Goal: Information Seeking & Learning: Check status

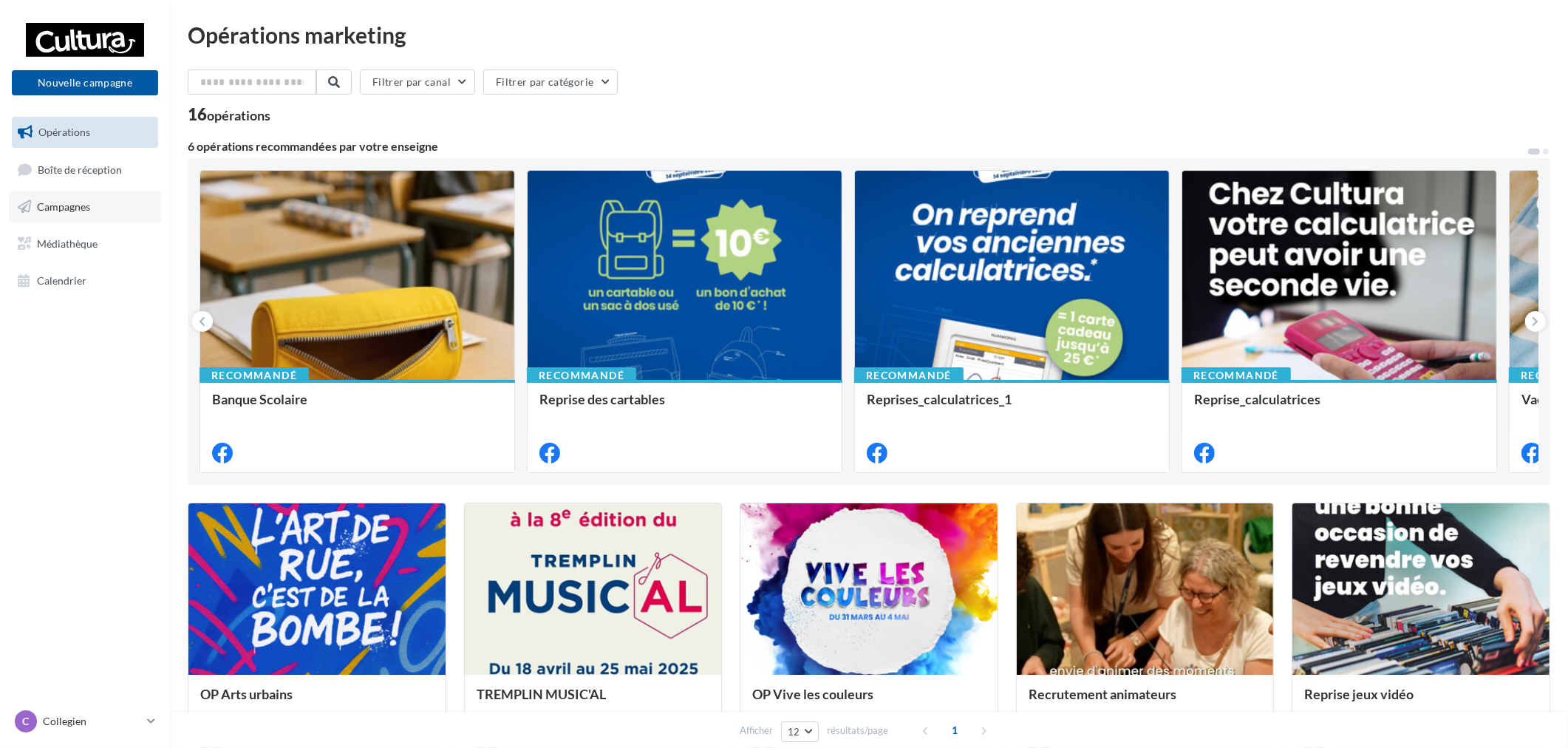
click at [106, 211] on link "Campagnes" at bounding box center [85, 207] width 152 height 31
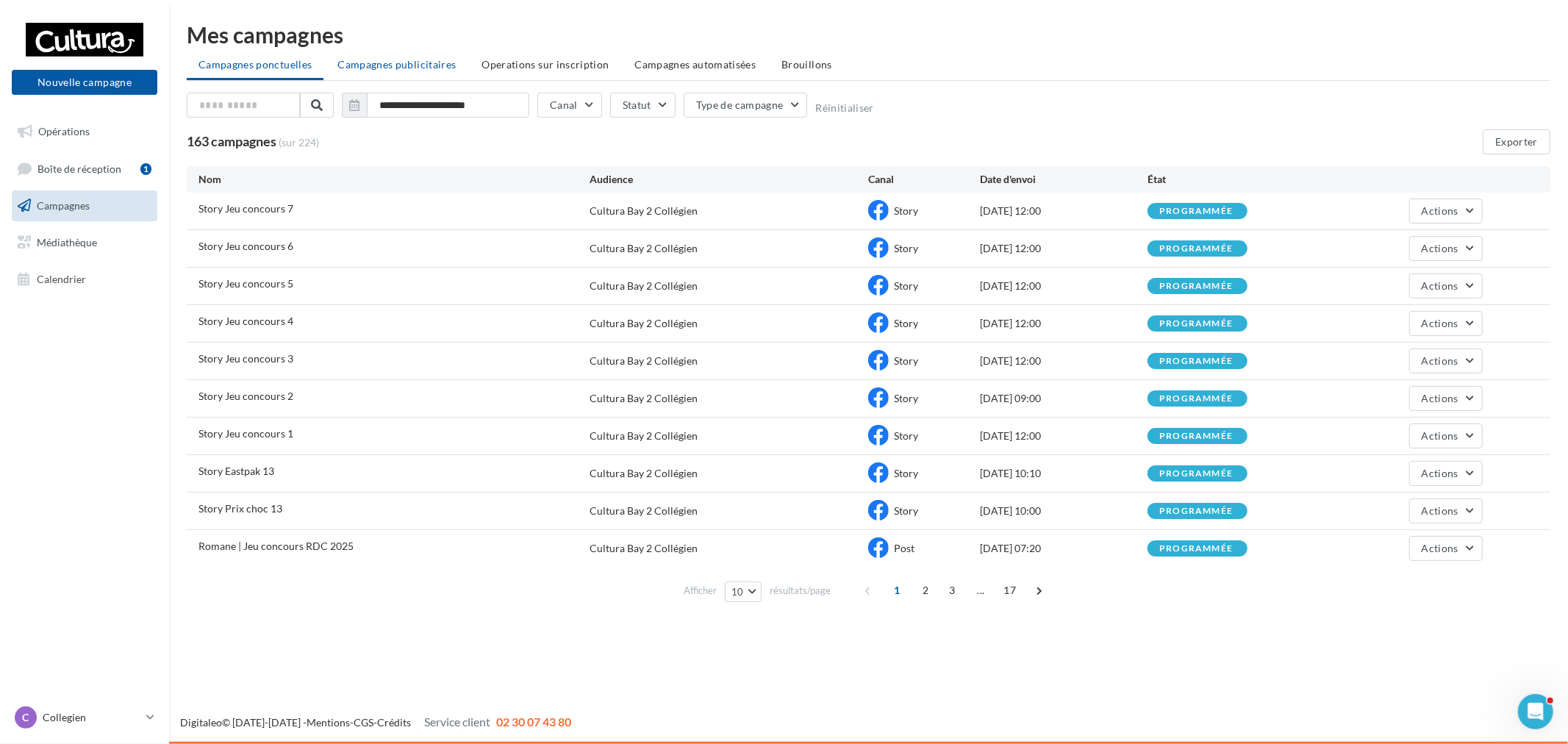
click at [438, 60] on span "Campagnes publicitaires" at bounding box center [397, 64] width 118 height 13
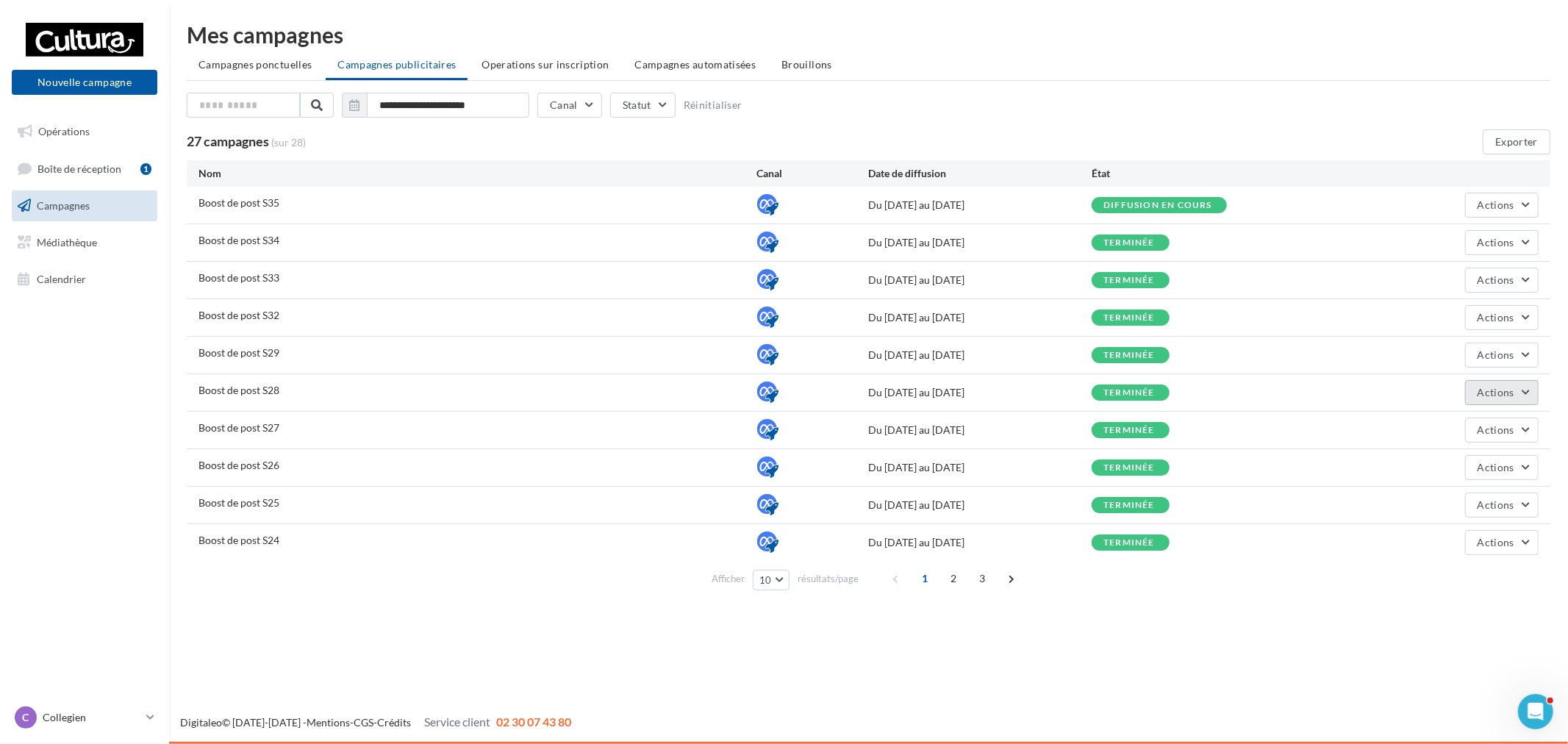
click at [1507, 391] on span "Actions" at bounding box center [1496, 392] width 37 height 13
click at [1466, 453] on button "Voir les résultats" at bounding box center [1465, 465] width 147 height 38
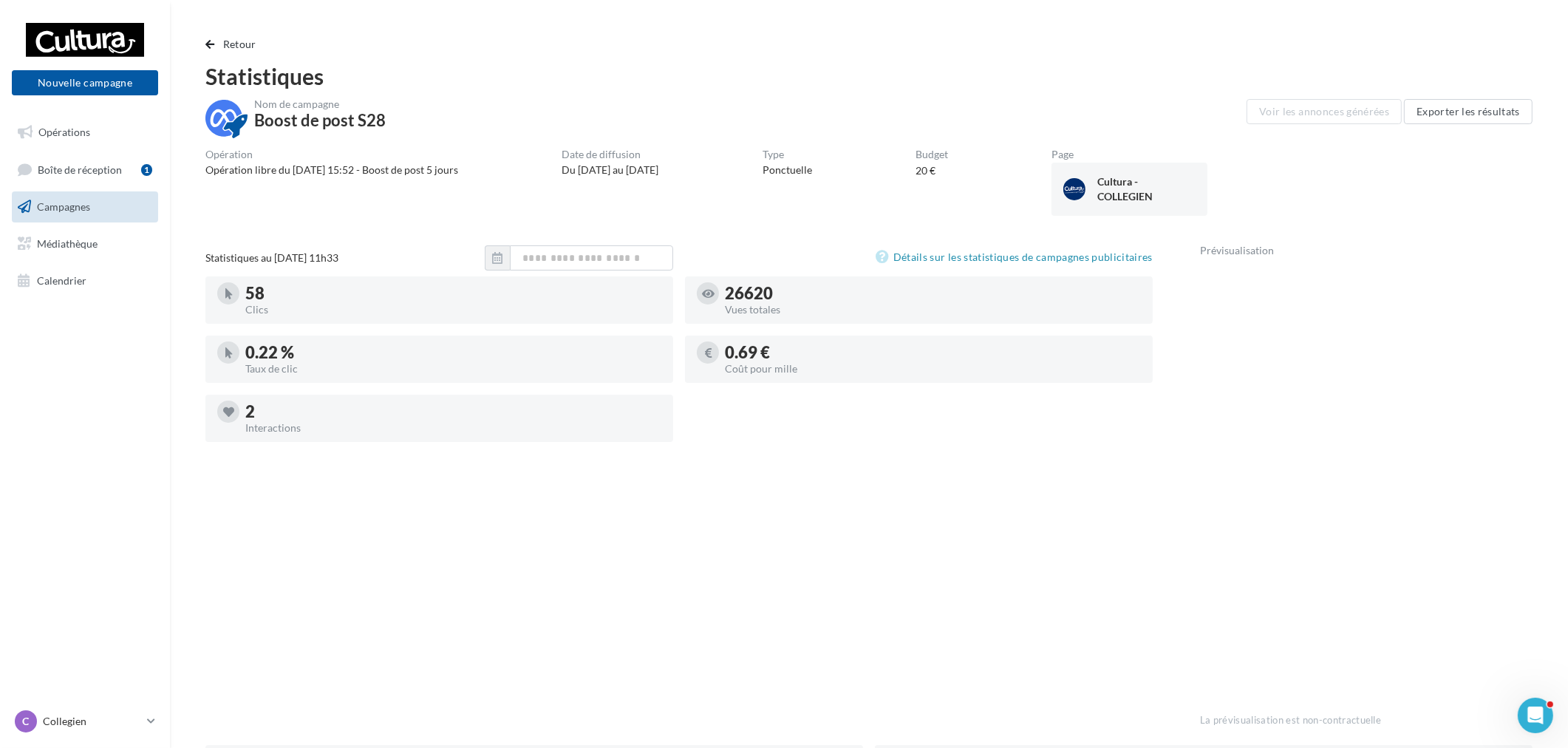
click at [231, 30] on div "Retour Statistiques Nom de campagne Boost de post S28 Voir les annonces générée…" at bounding box center [869, 599] width 1398 height 1152
click at [235, 39] on span "Retour" at bounding box center [240, 44] width 33 height 13
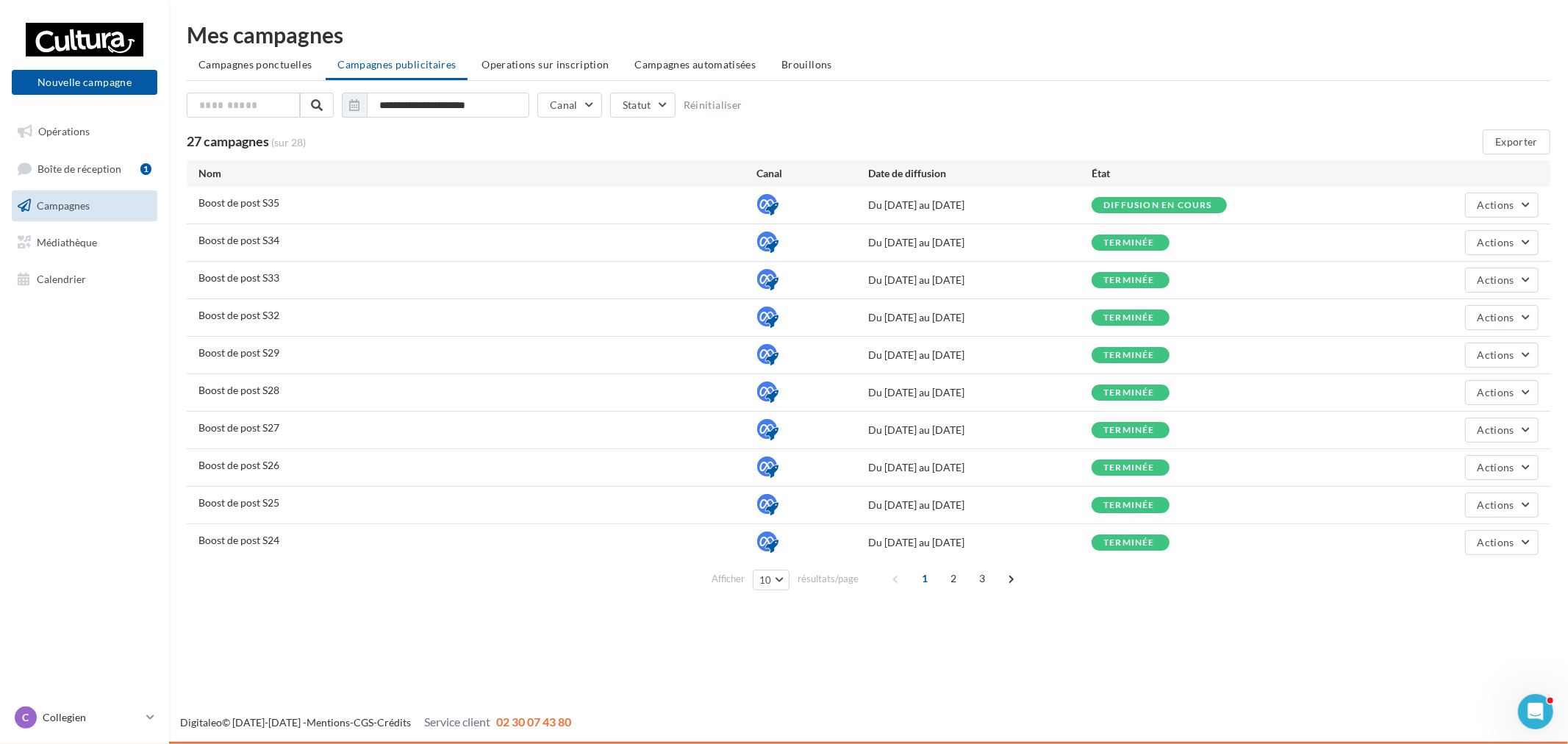
click at [1498, 368] on div "Boost de post S29 Du [DATE] au [DATE] terminée Actions" at bounding box center [868, 355] width 1363 height 37
click at [1498, 365] on button "Actions" at bounding box center [1502, 355] width 74 height 25
click at [1457, 421] on button "Voir les résultats" at bounding box center [1465, 428] width 147 height 38
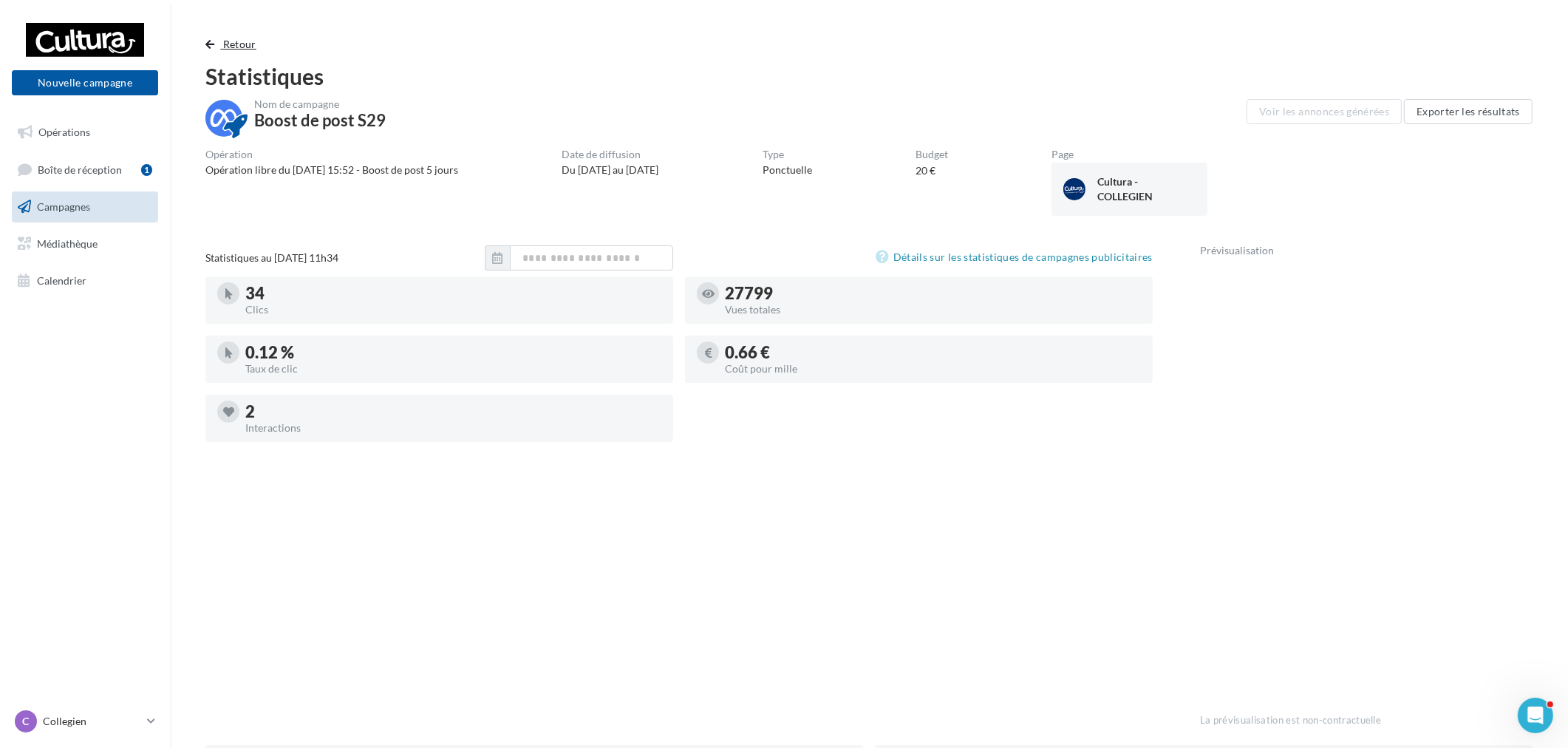
click at [232, 38] on span "Retour" at bounding box center [240, 44] width 33 height 13
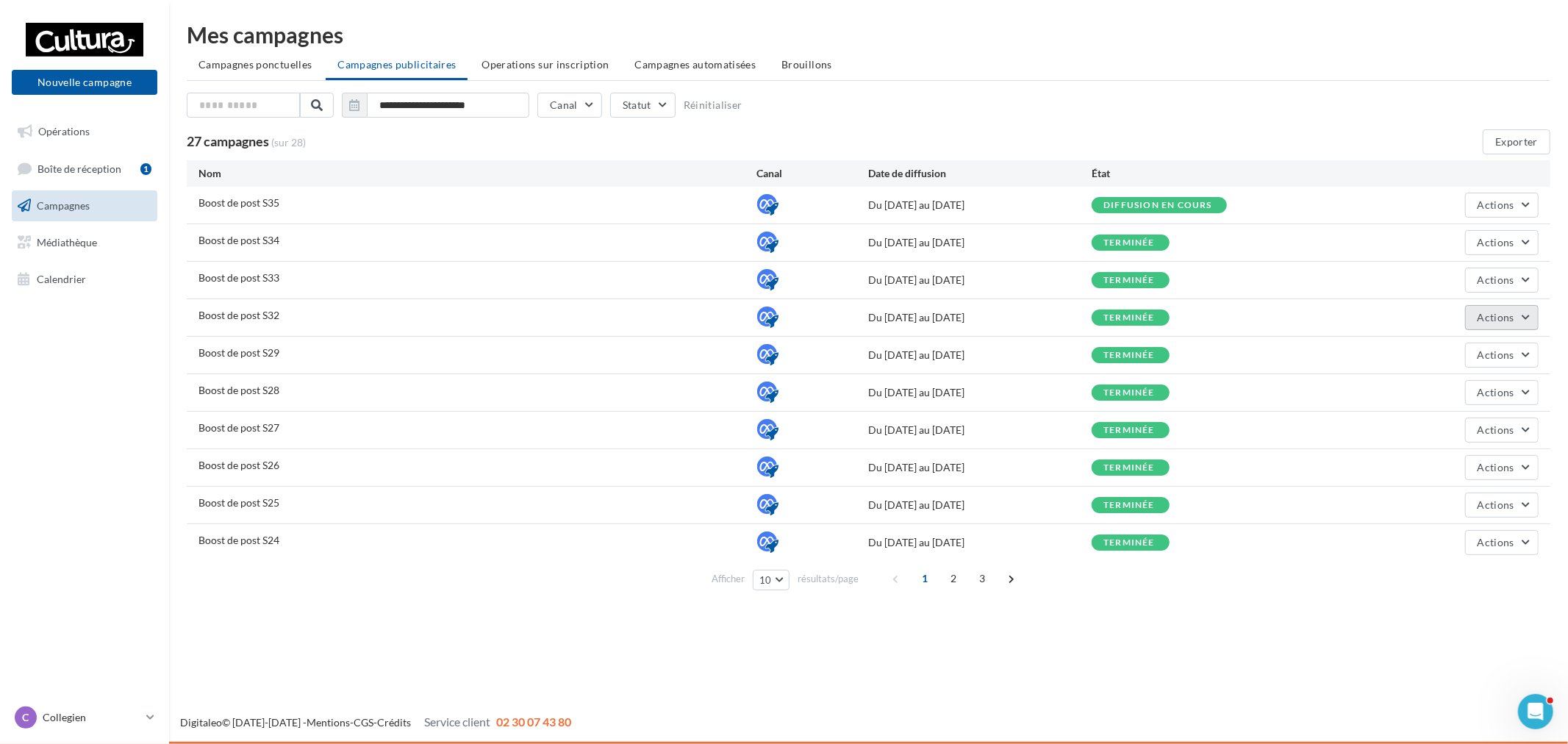
click at [1511, 327] on button "Actions" at bounding box center [1502, 318] width 74 height 25
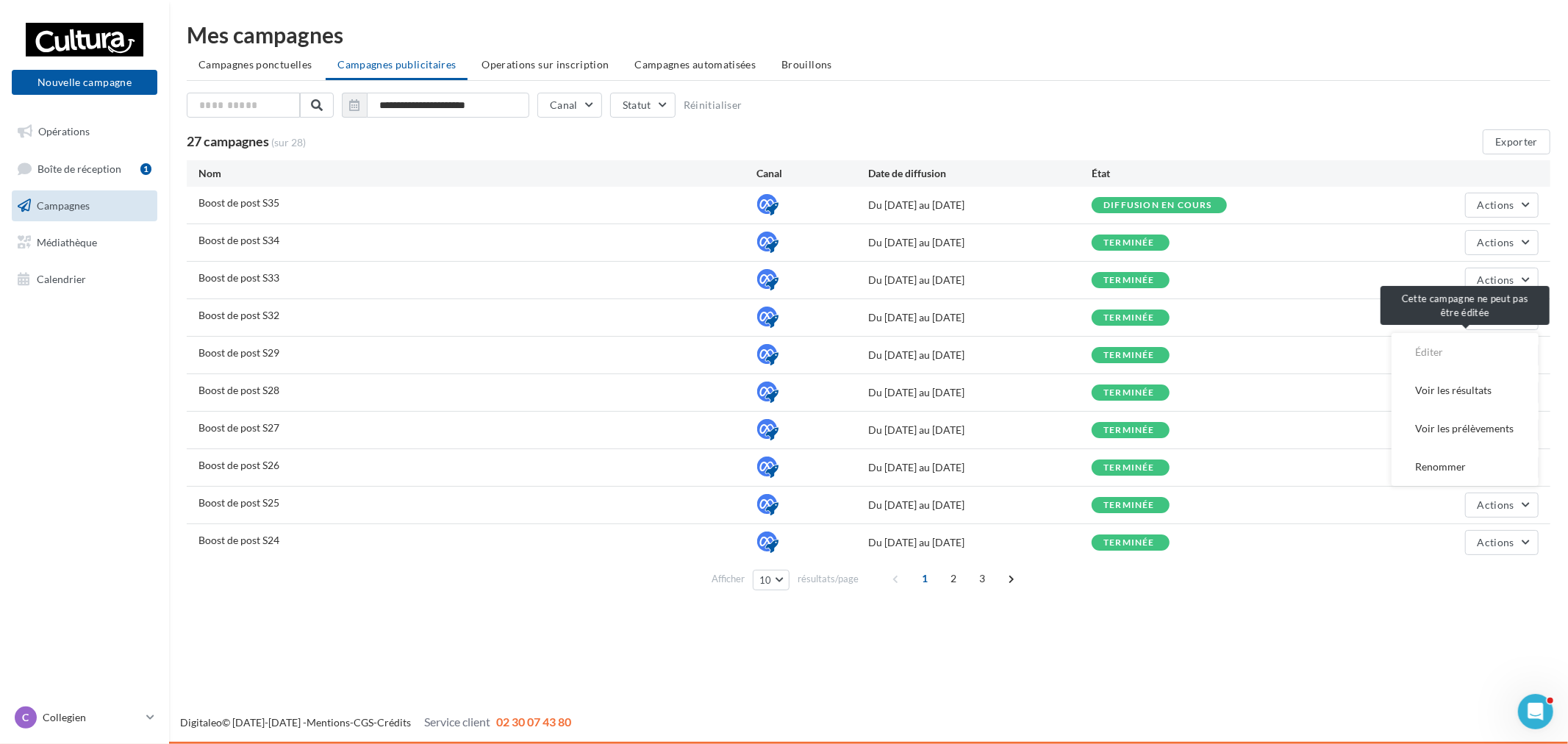
click at [1464, 344] on span "Éditer" at bounding box center [1465, 352] width 147 height 38
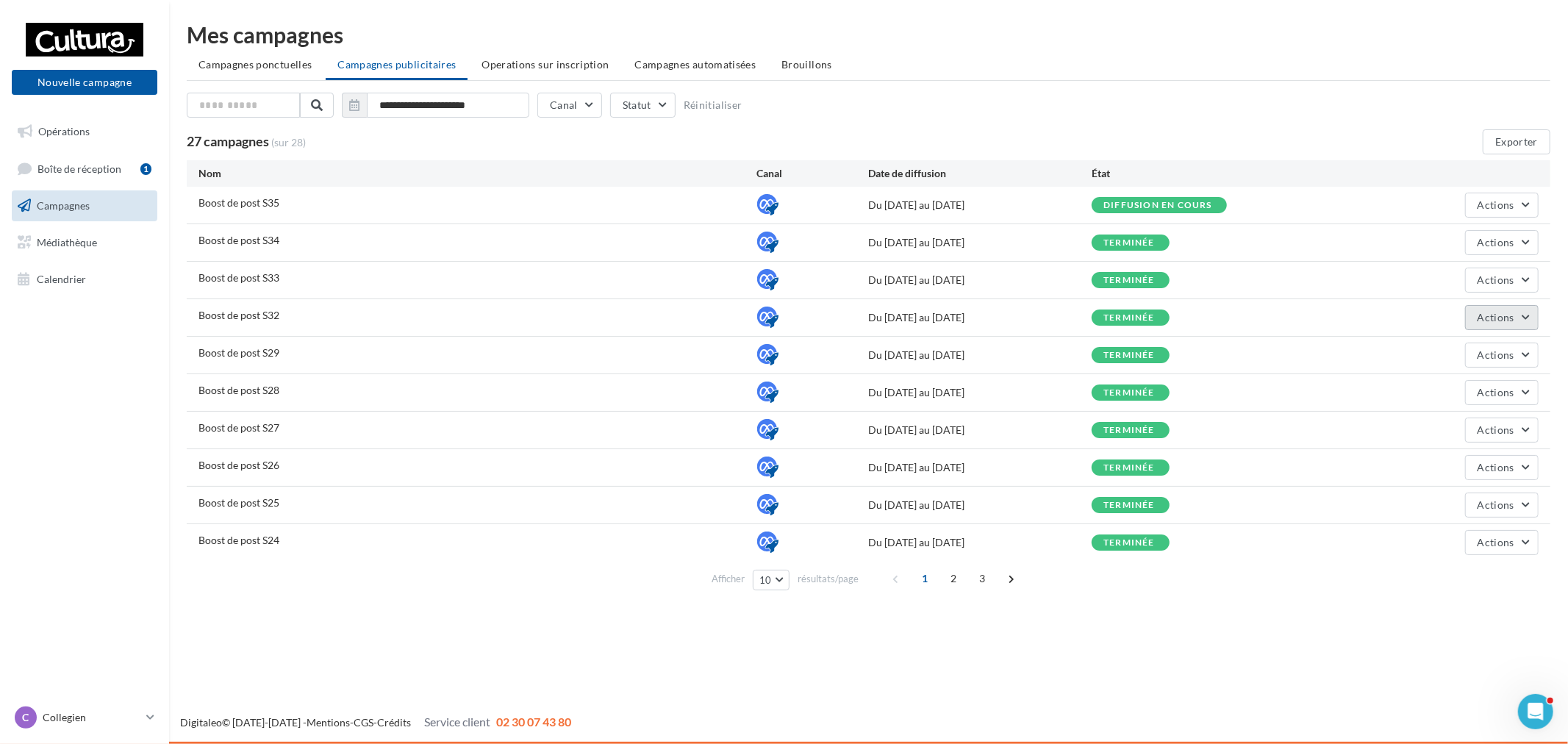
click at [1503, 316] on span "Actions" at bounding box center [1496, 317] width 37 height 13
click at [1497, 392] on button "Voir les résultats" at bounding box center [1465, 391] width 147 height 38
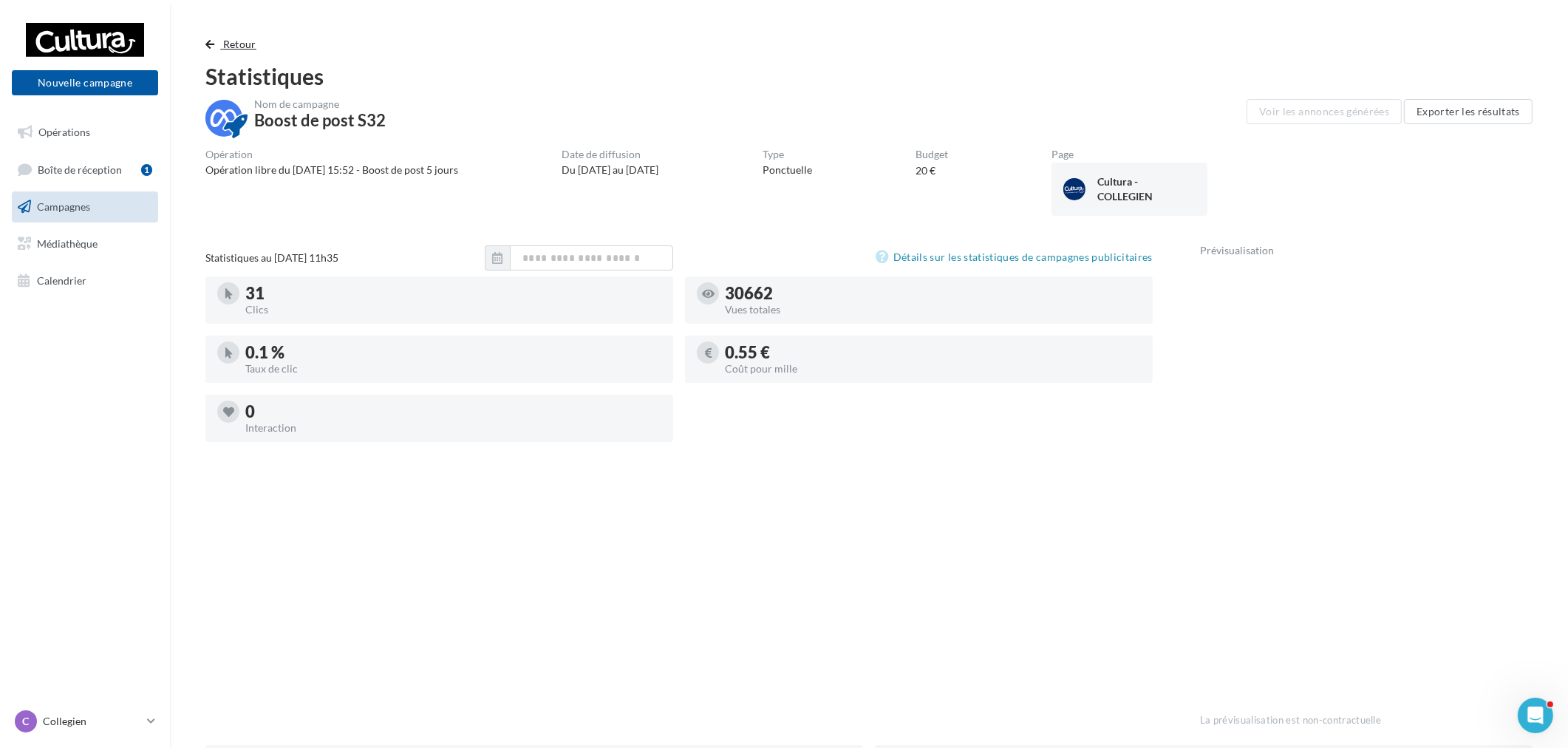
click at [238, 46] on span "Retour" at bounding box center [240, 44] width 33 height 13
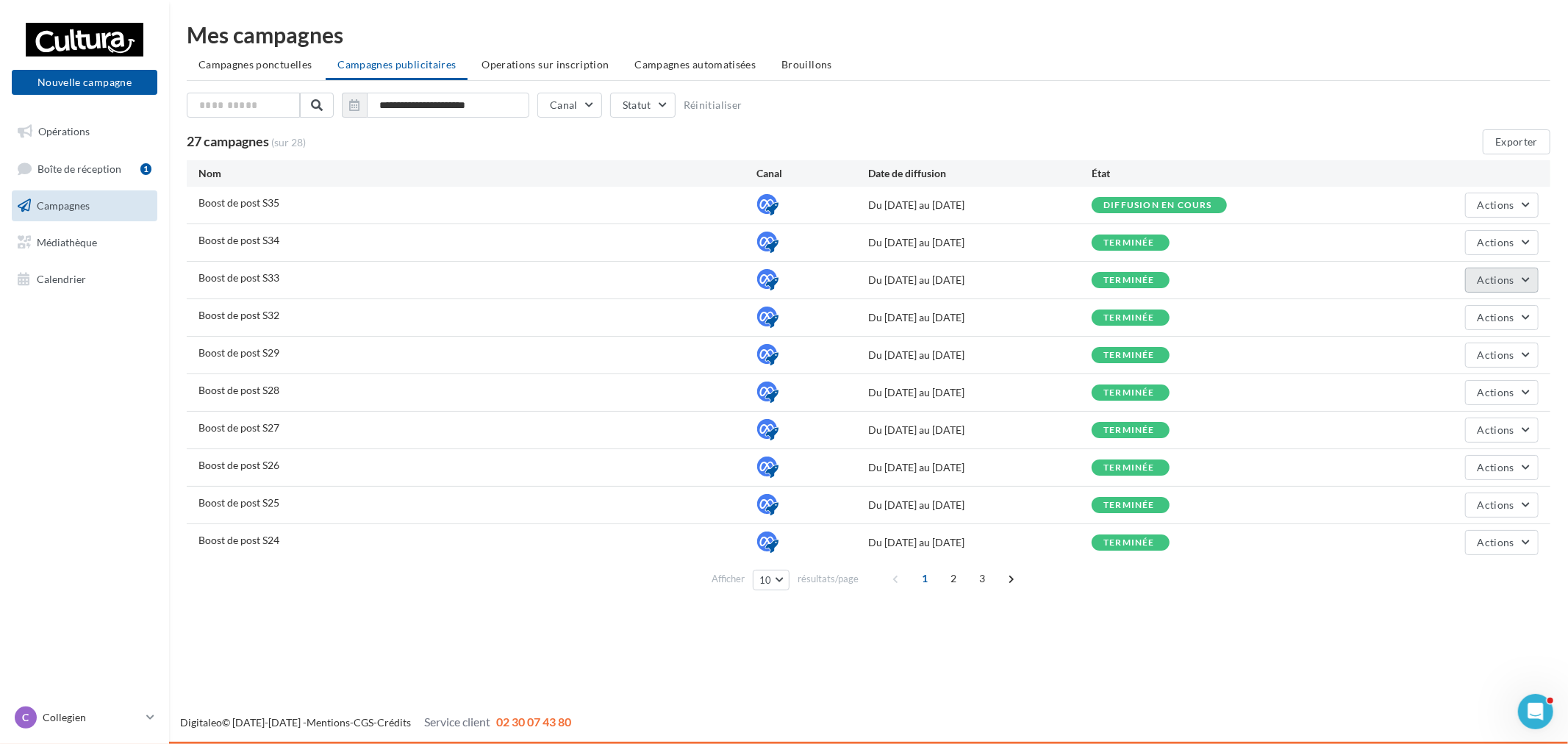
click at [1513, 283] on span "Actions" at bounding box center [1496, 280] width 37 height 13
click at [1459, 311] on span "Éditer" at bounding box center [1465, 315] width 147 height 38
click at [1497, 275] on span "Actions" at bounding box center [1496, 280] width 37 height 13
click at [1487, 350] on button "Voir les résultats" at bounding box center [1465, 353] width 147 height 38
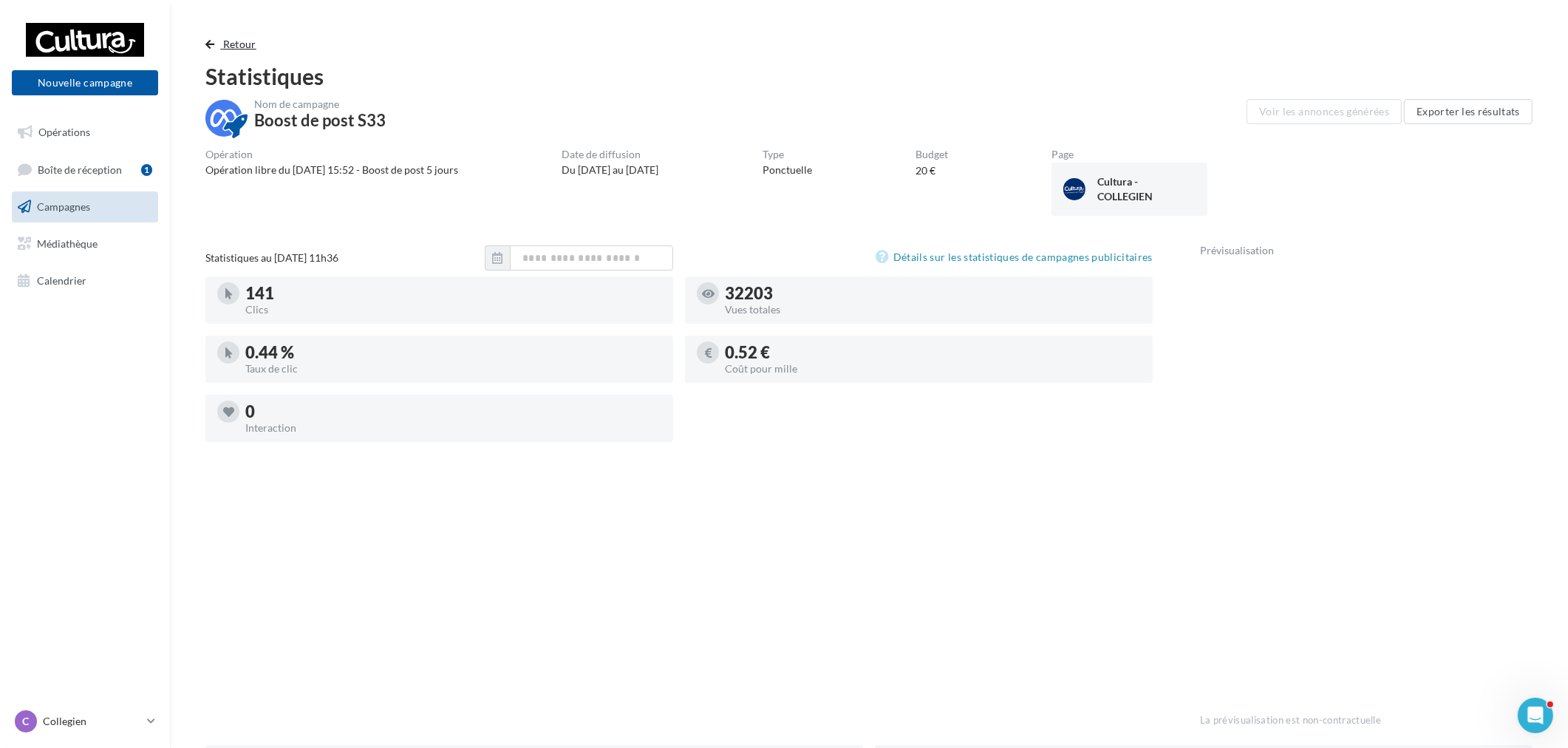
click at [232, 41] on span "Retour" at bounding box center [240, 44] width 33 height 13
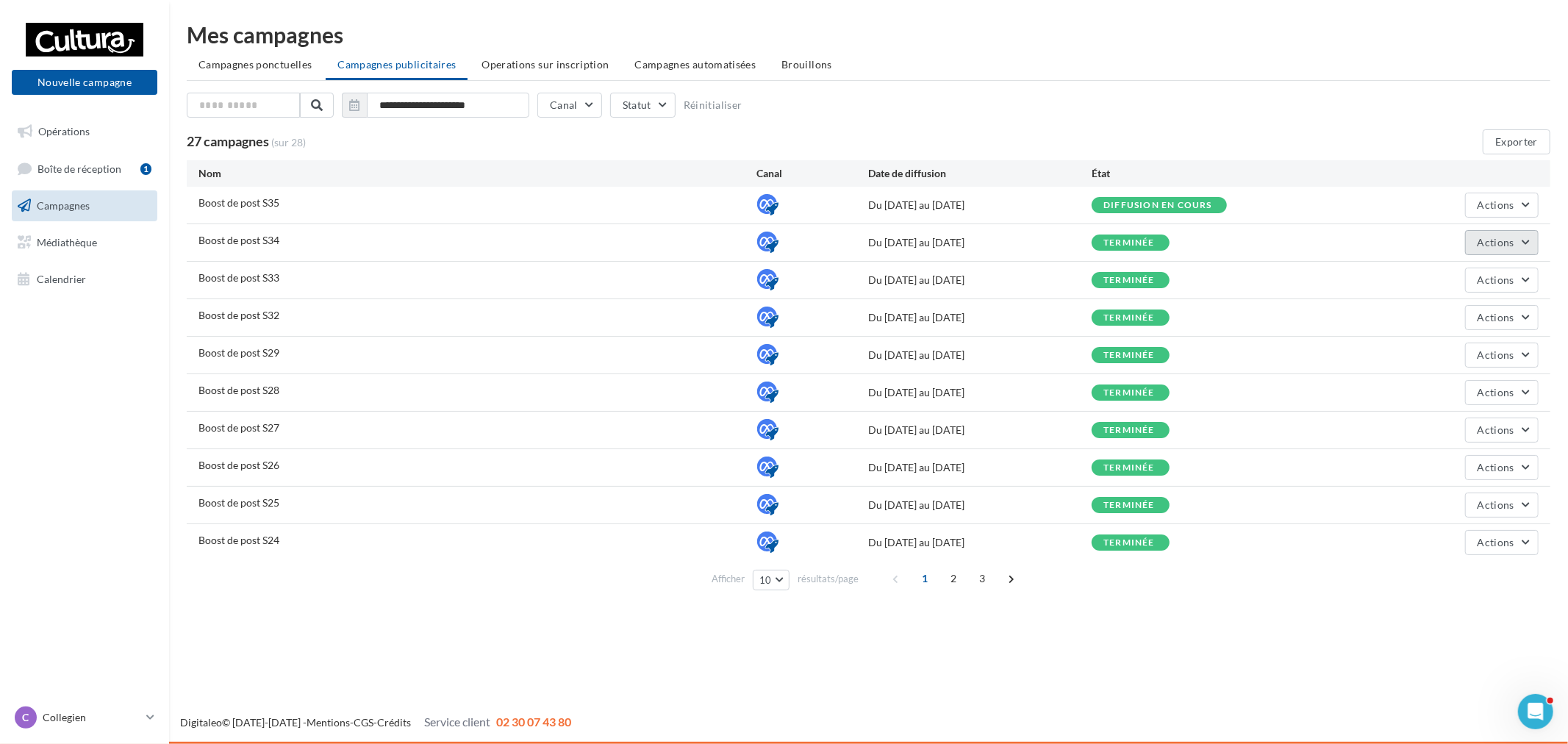
click at [1480, 241] on span "Actions" at bounding box center [1496, 242] width 37 height 13
click at [1415, 269] on span "Éditer" at bounding box center [1465, 277] width 147 height 38
click at [1505, 233] on button "Actions" at bounding box center [1502, 243] width 74 height 25
click at [1516, 318] on button "Voir les résultats" at bounding box center [1465, 316] width 147 height 38
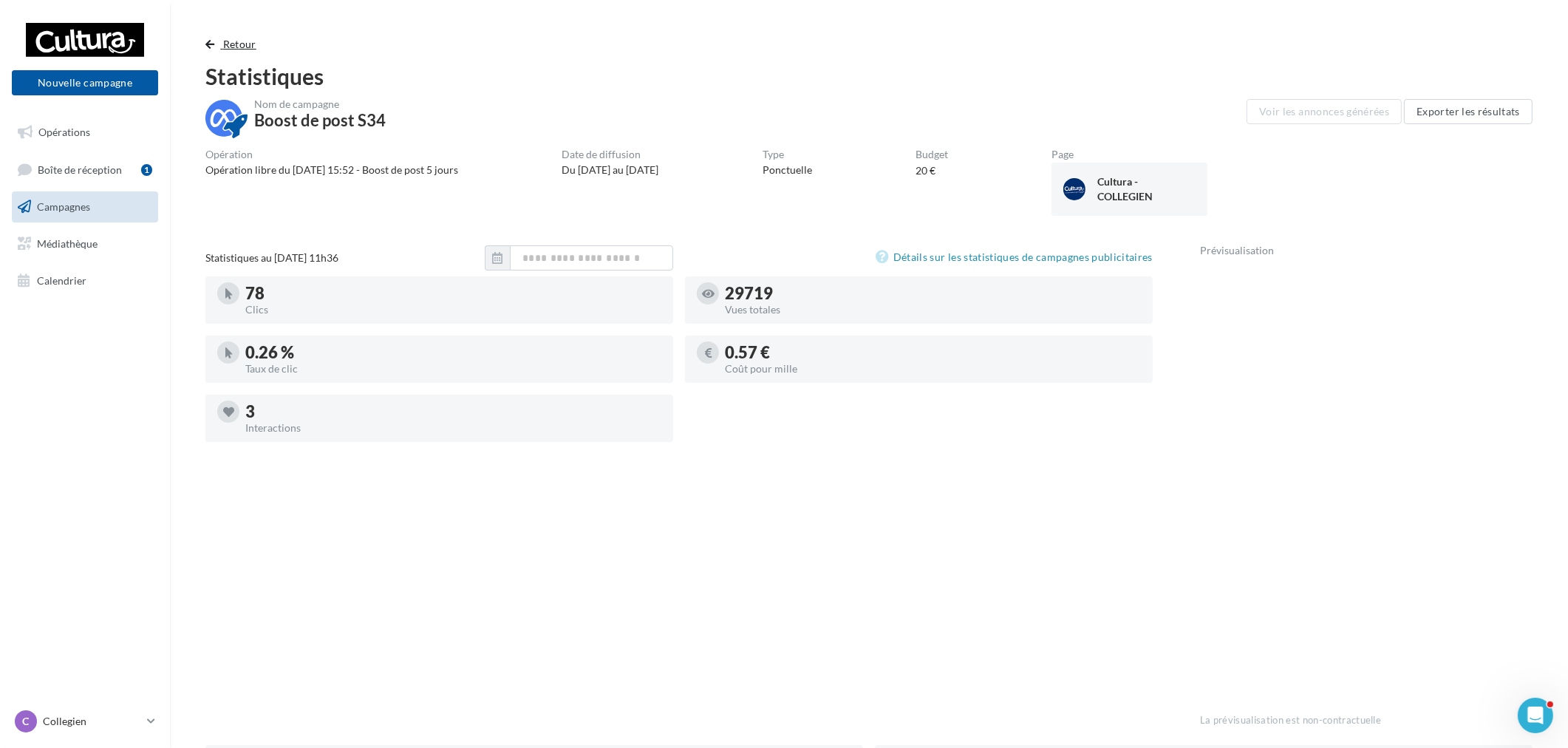
click at [232, 38] on span "Retour" at bounding box center [240, 44] width 33 height 13
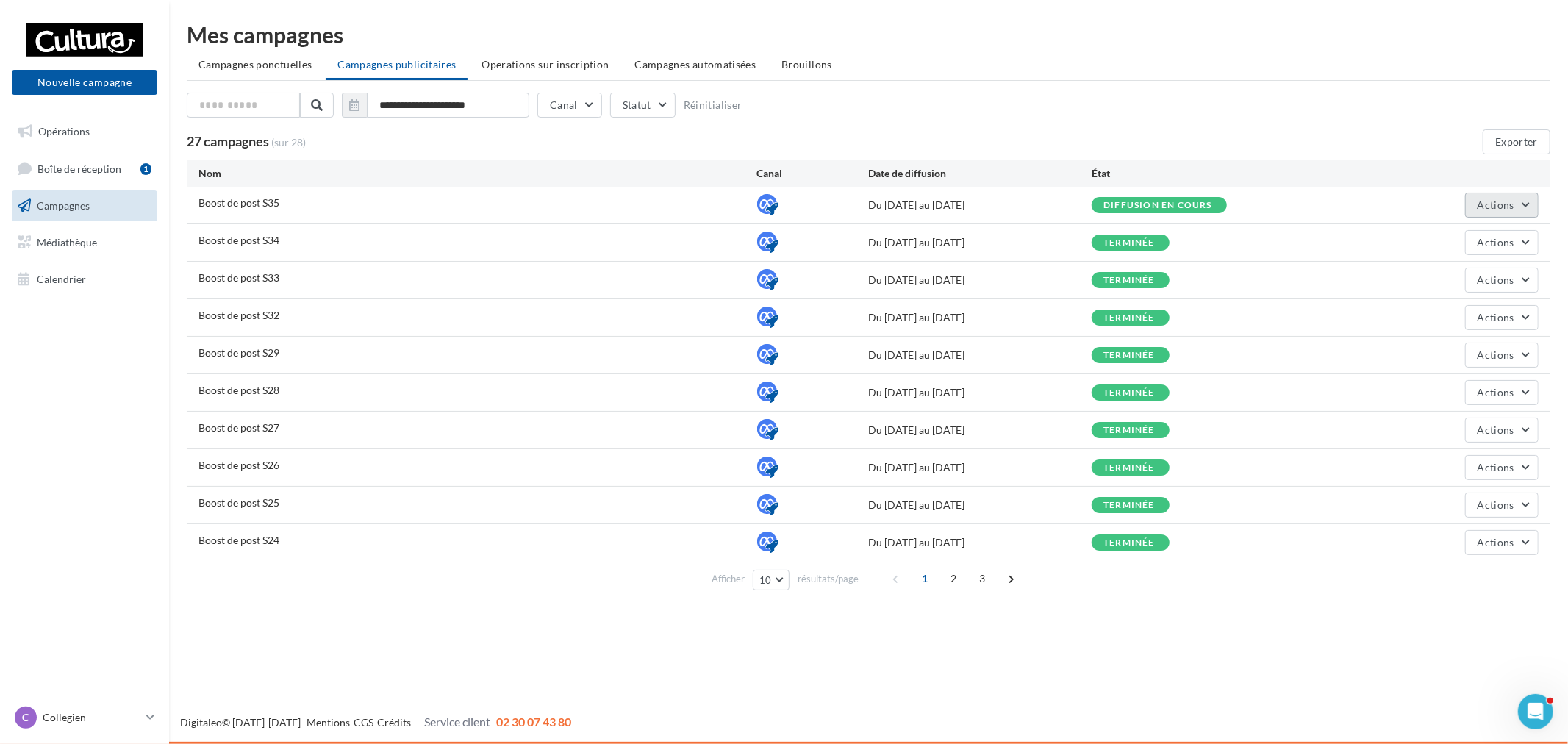
click at [1497, 195] on button "Actions" at bounding box center [1502, 205] width 74 height 25
click at [1450, 277] on button "Voir les résultats" at bounding box center [1465, 278] width 147 height 38
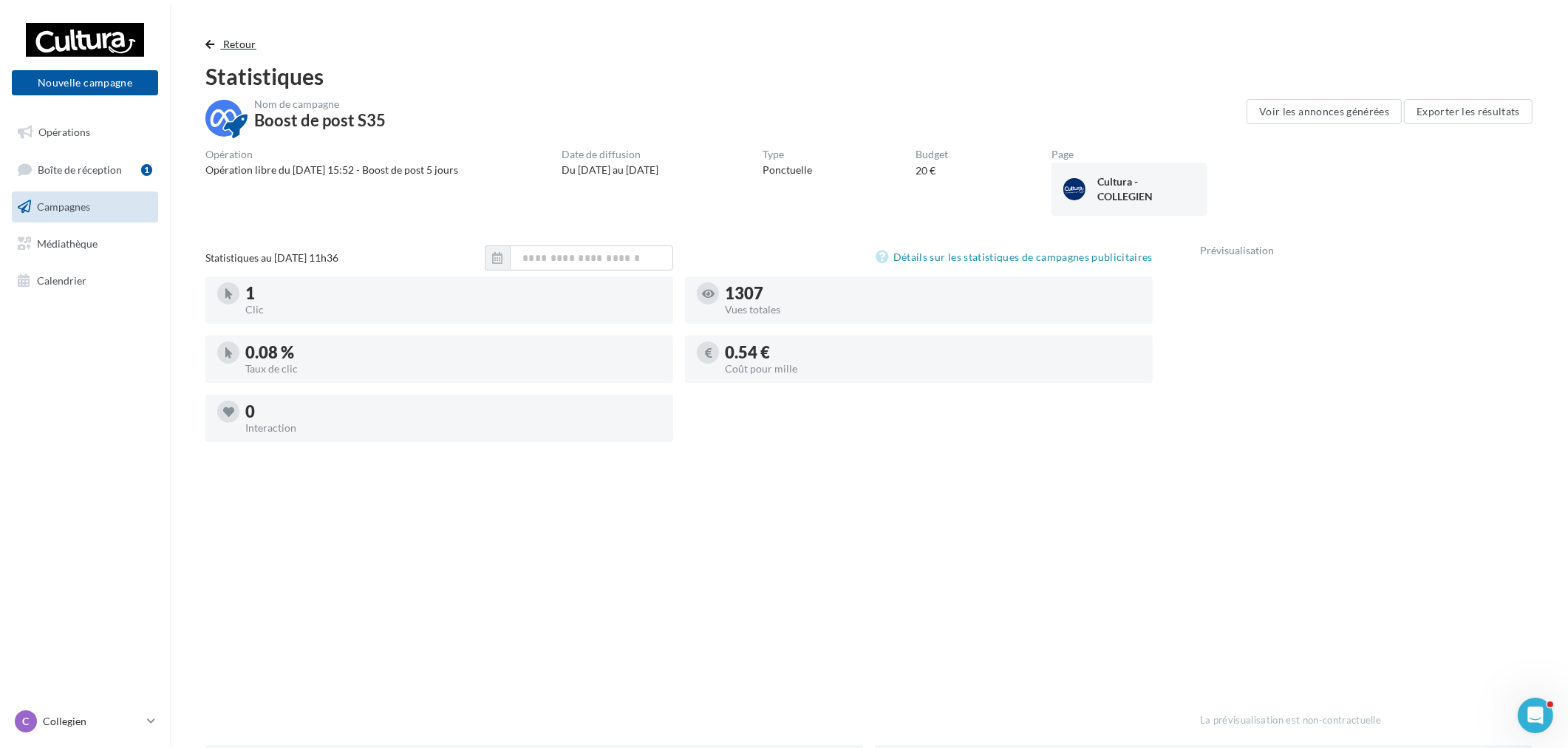
click at [251, 44] on span "Retour" at bounding box center [240, 44] width 33 height 13
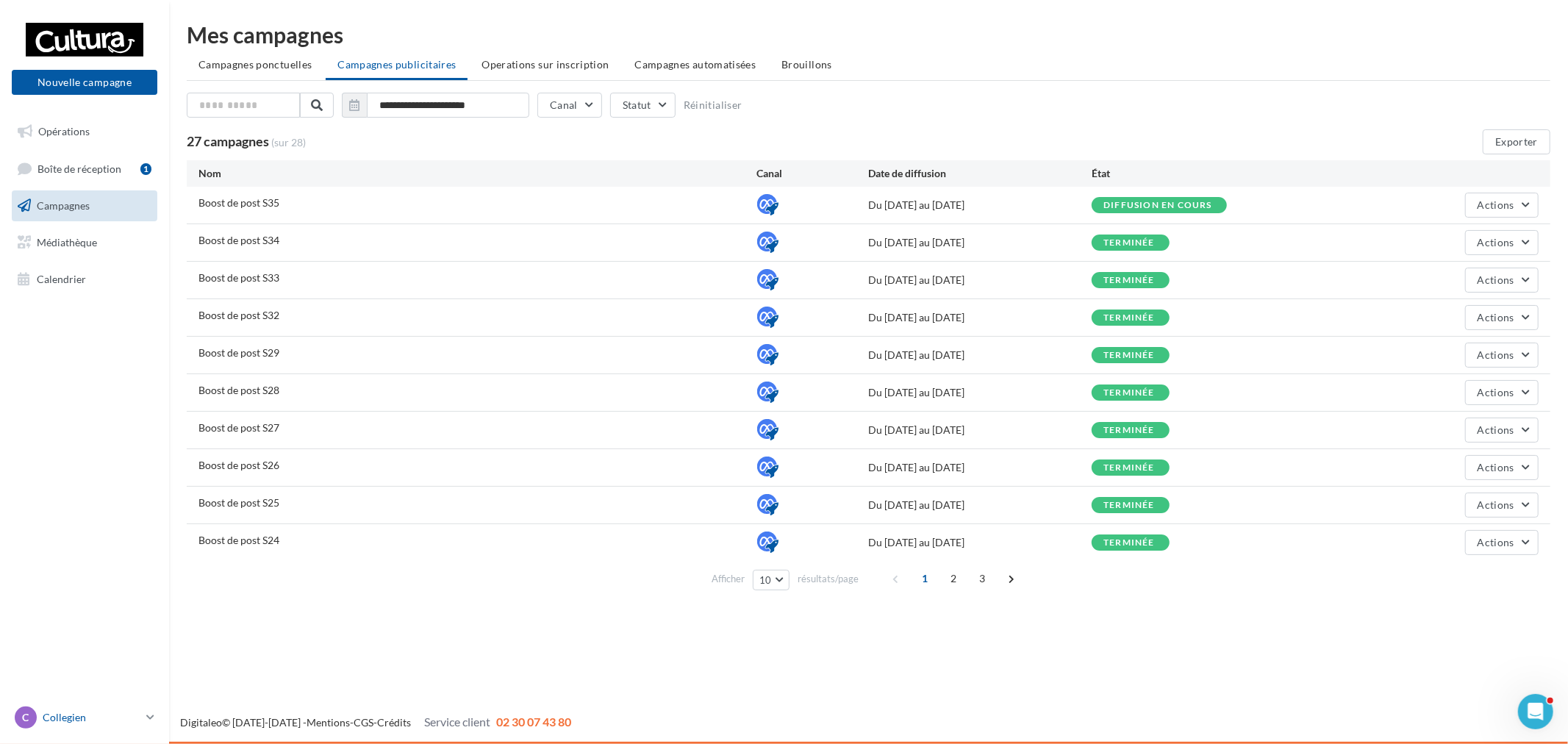
click at [88, 711] on p "Collegien" at bounding box center [91, 718] width 98 height 15
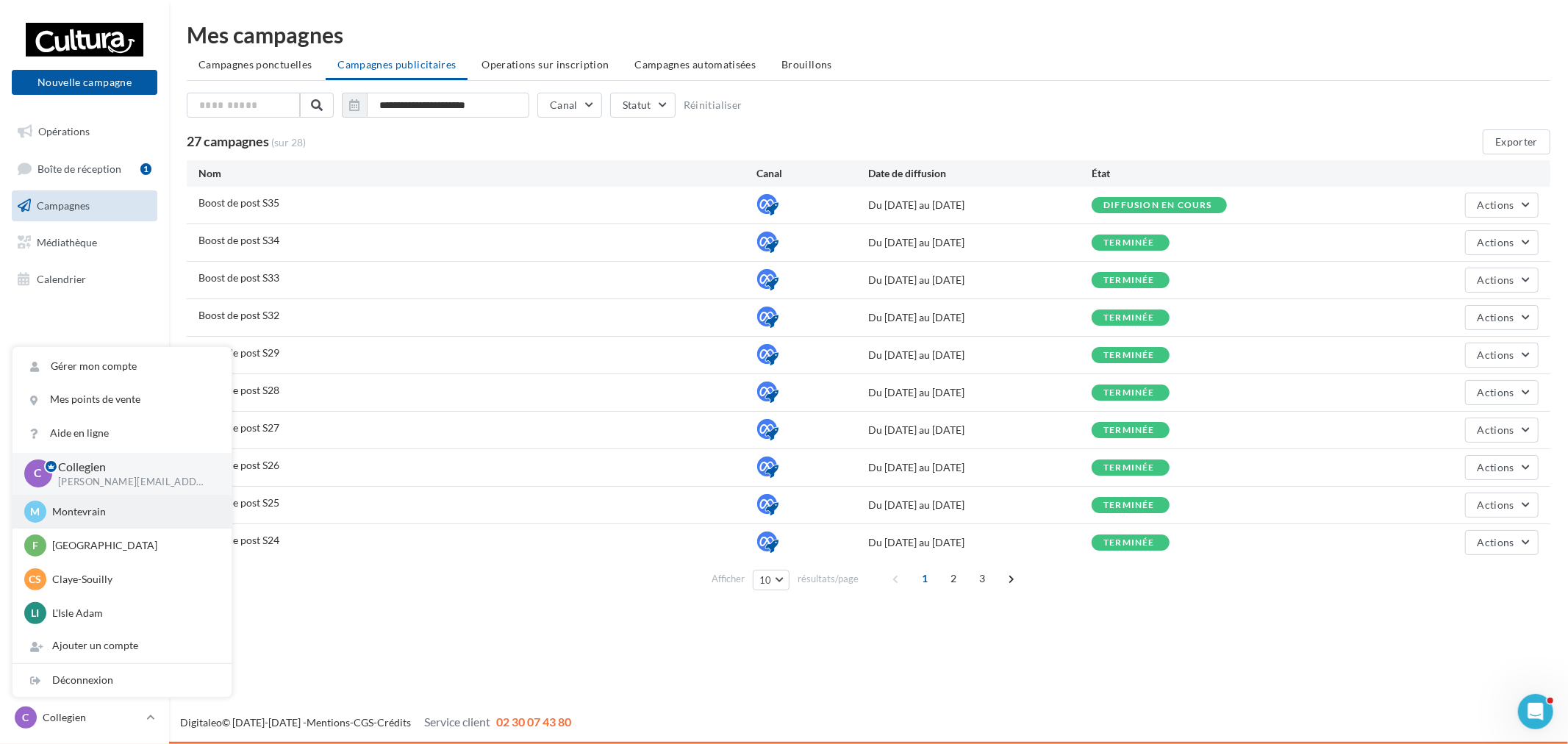
click at [141, 512] on p "Montevrain" at bounding box center [133, 511] width 162 height 15
